Goal: Task Accomplishment & Management: Manage account settings

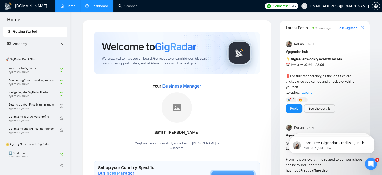
click at [99, 5] on link "Dashboard" at bounding box center [96, 6] width 23 height 4
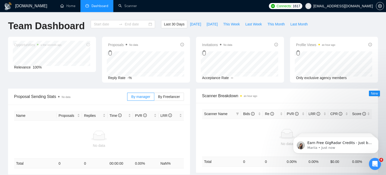
type input "[DATE]"
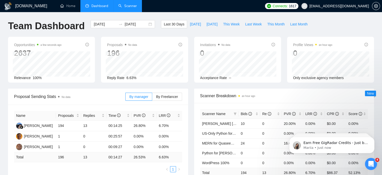
click at [135, 7] on link "Scanner" at bounding box center [127, 6] width 19 height 4
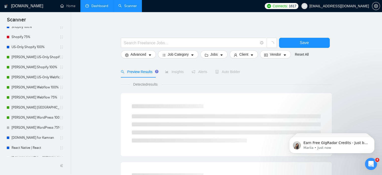
scroll to position [151, 0]
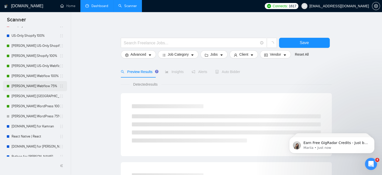
click at [37, 88] on link "[PERSON_NAME] Webflow 75%" at bounding box center [36, 86] width 48 height 10
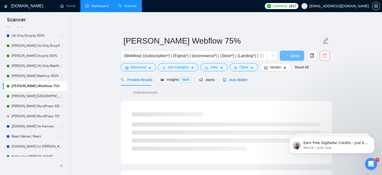
click at [239, 80] on span "Auto Bidder" at bounding box center [235, 80] width 25 height 4
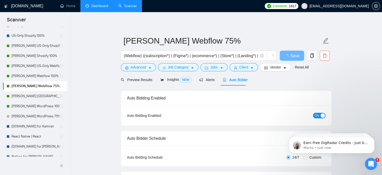
radio input "false"
radio input "true"
checkbox input "true"
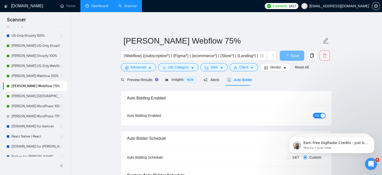
click at [322, 116] on div "button" at bounding box center [323, 115] width 5 height 5
click at [288, 56] on span "Save" at bounding box center [292, 56] width 9 height 6
checkbox input "true"
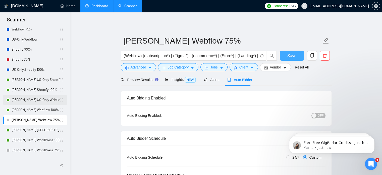
scroll to position [126, 0]
